Goal: Task Accomplishment & Management: Use online tool/utility

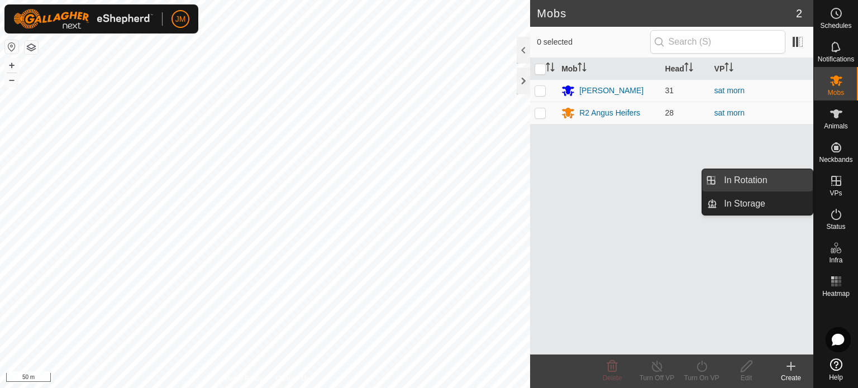
click at [779, 186] on link "In Rotation" at bounding box center [764, 180] width 95 height 22
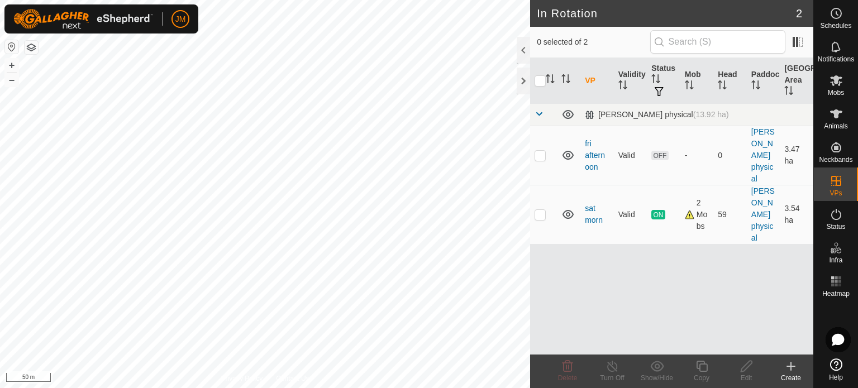
click at [791, 363] on icon at bounding box center [791, 366] width 0 height 8
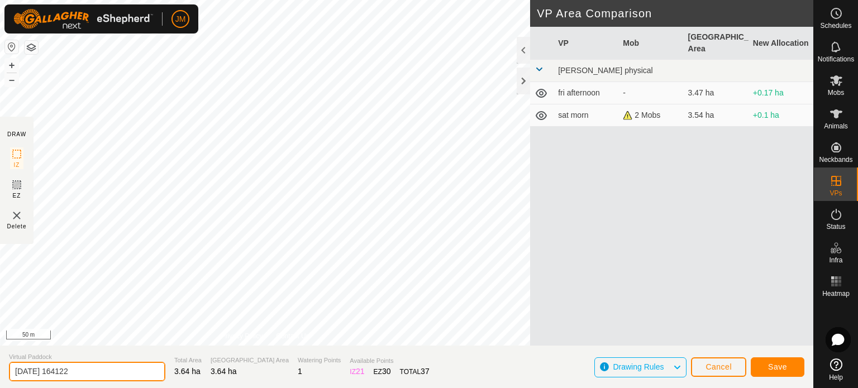
click at [89, 374] on input "[DATE] 164122" at bounding box center [87, 372] width 156 height 20
type input "2"
type input "sat avo"
click at [797, 371] on button "Save" at bounding box center [777, 367] width 54 height 20
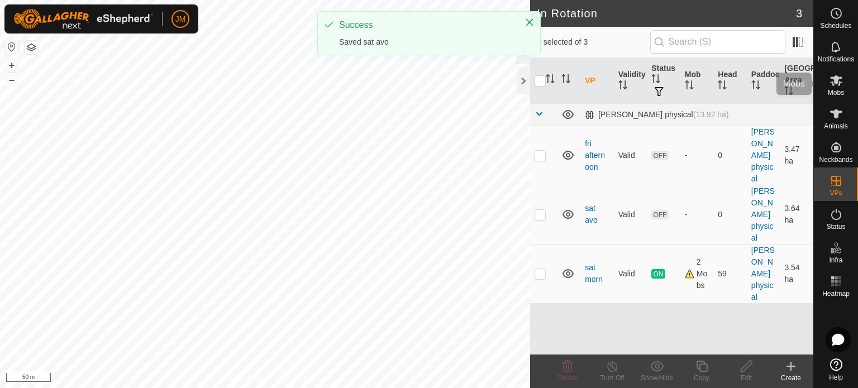
click at [832, 80] on icon at bounding box center [835, 80] width 13 height 13
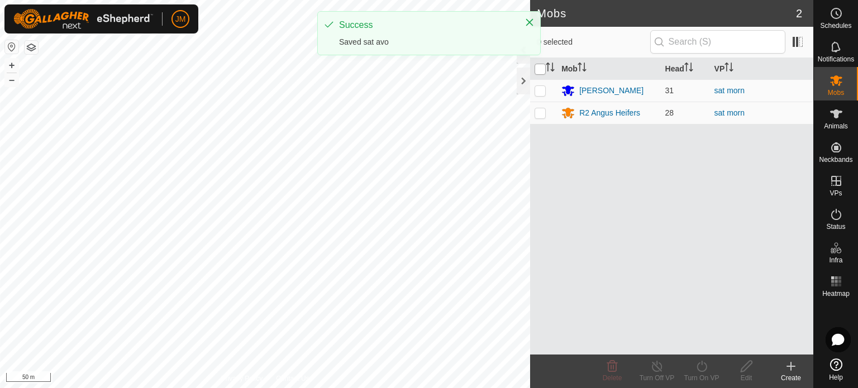
click at [540, 68] on input "checkbox" at bounding box center [539, 69] width 11 height 11
checkbox input "true"
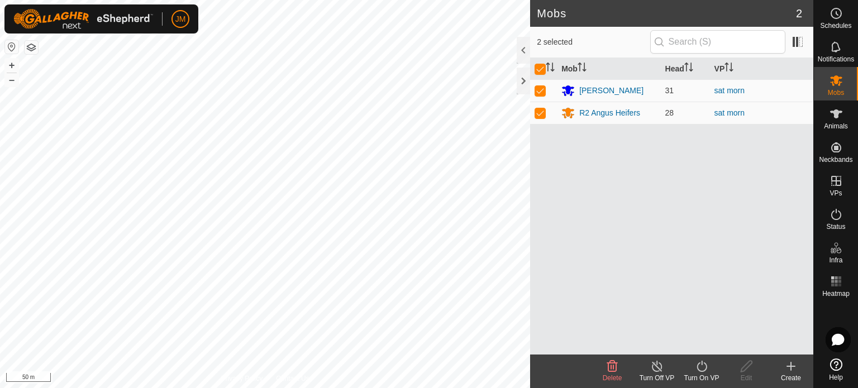
click at [702, 369] on icon at bounding box center [702, 366] width 14 height 13
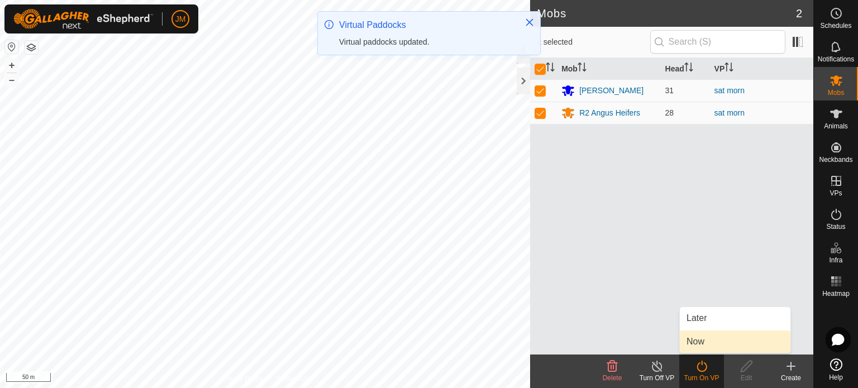
click at [697, 338] on link "Now" at bounding box center [735, 342] width 111 height 22
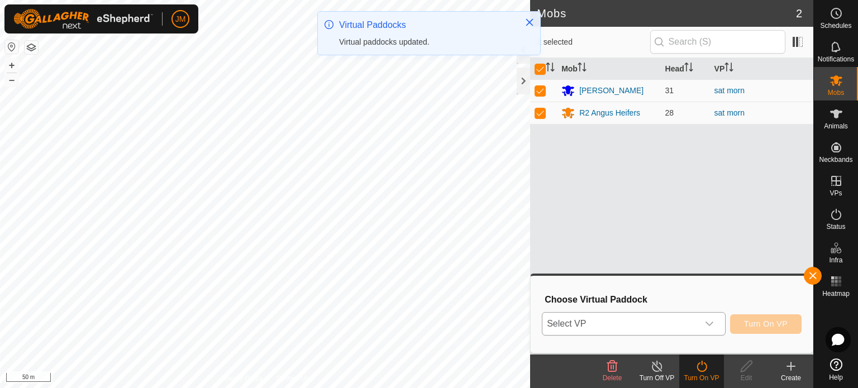
click at [679, 321] on span "Select VP" at bounding box center [620, 324] width 156 height 22
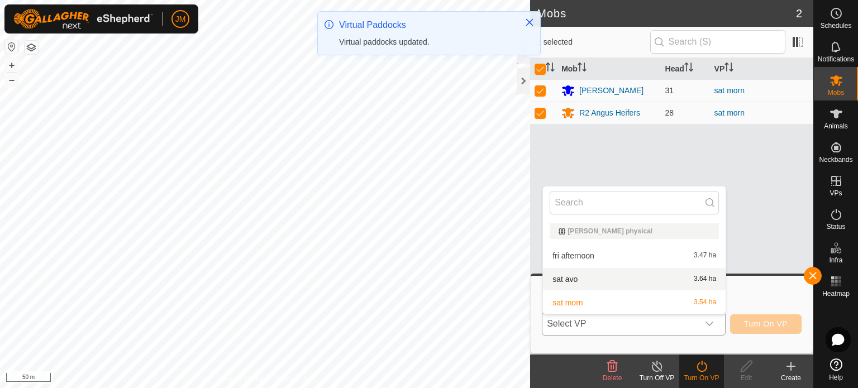
click at [671, 284] on li "sat avo 3.64 ha" at bounding box center [634, 279] width 183 height 22
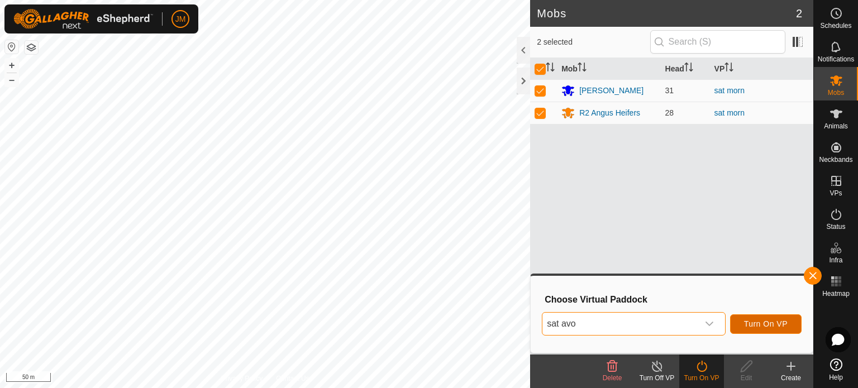
click at [749, 326] on span "Turn On VP" at bounding box center [766, 323] width 44 height 9
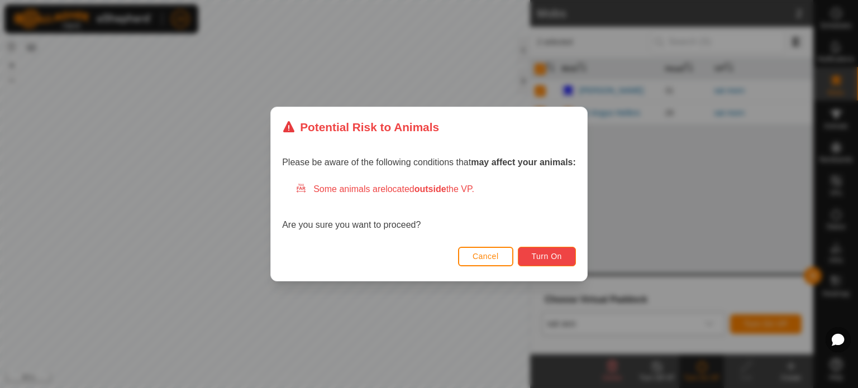
click at [551, 260] on span "Turn On" at bounding box center [547, 256] width 30 height 9
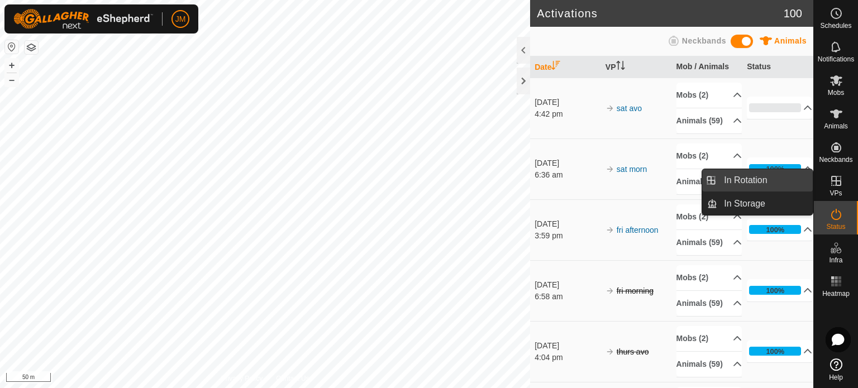
click at [750, 184] on link "In Rotation" at bounding box center [764, 180] width 95 height 22
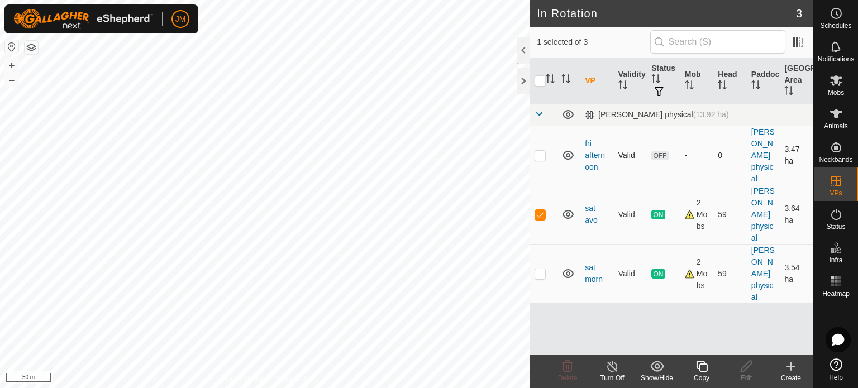
click at [536, 154] on p-checkbox at bounding box center [539, 155] width 11 height 9
checkbox input "true"
click at [537, 214] on p-checkbox at bounding box center [539, 214] width 11 height 9
checkbox input "false"
click at [570, 364] on icon at bounding box center [567, 366] width 13 height 13
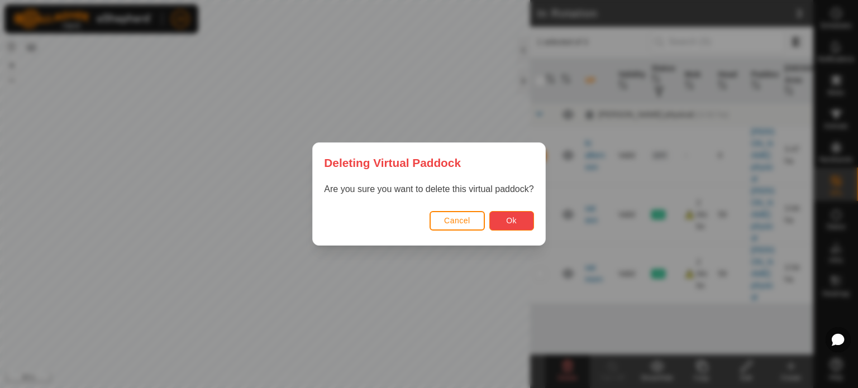
click at [512, 218] on span "Ok" at bounding box center [511, 220] width 11 height 9
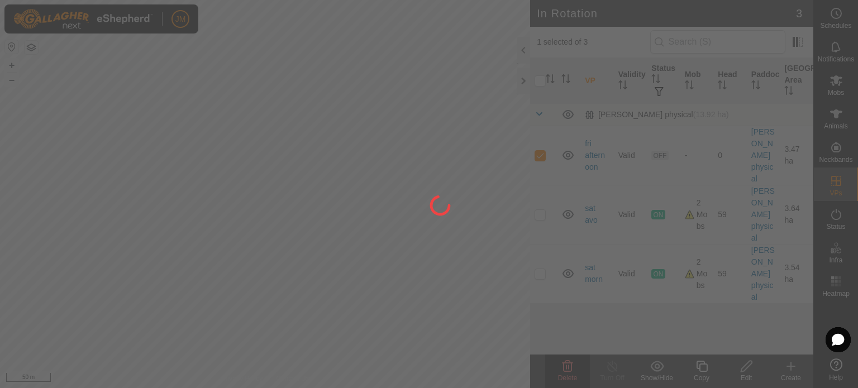
checkbox input "false"
